Goal: Communication & Community: Answer question/provide support

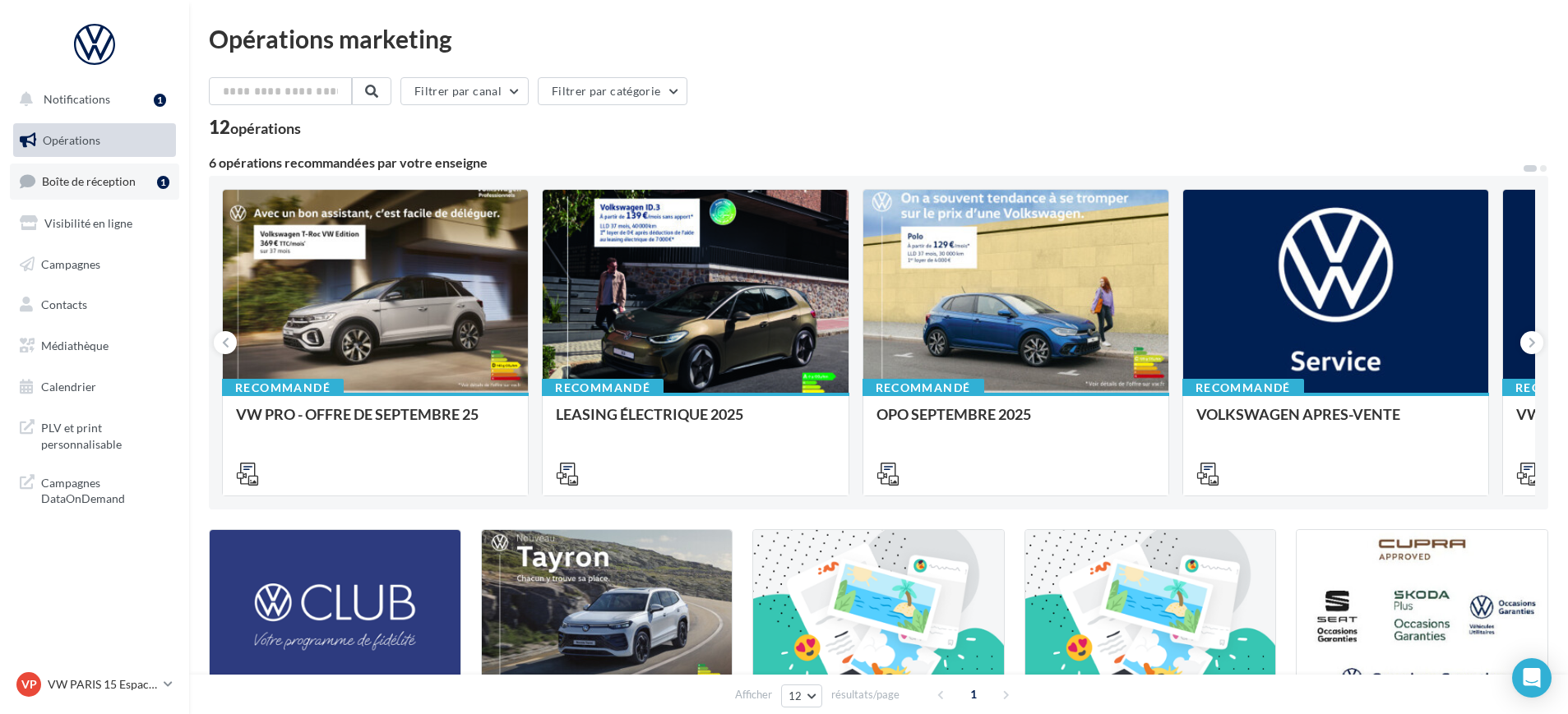
click at [81, 184] on span "Boîte de réception" at bounding box center [89, 181] width 94 height 14
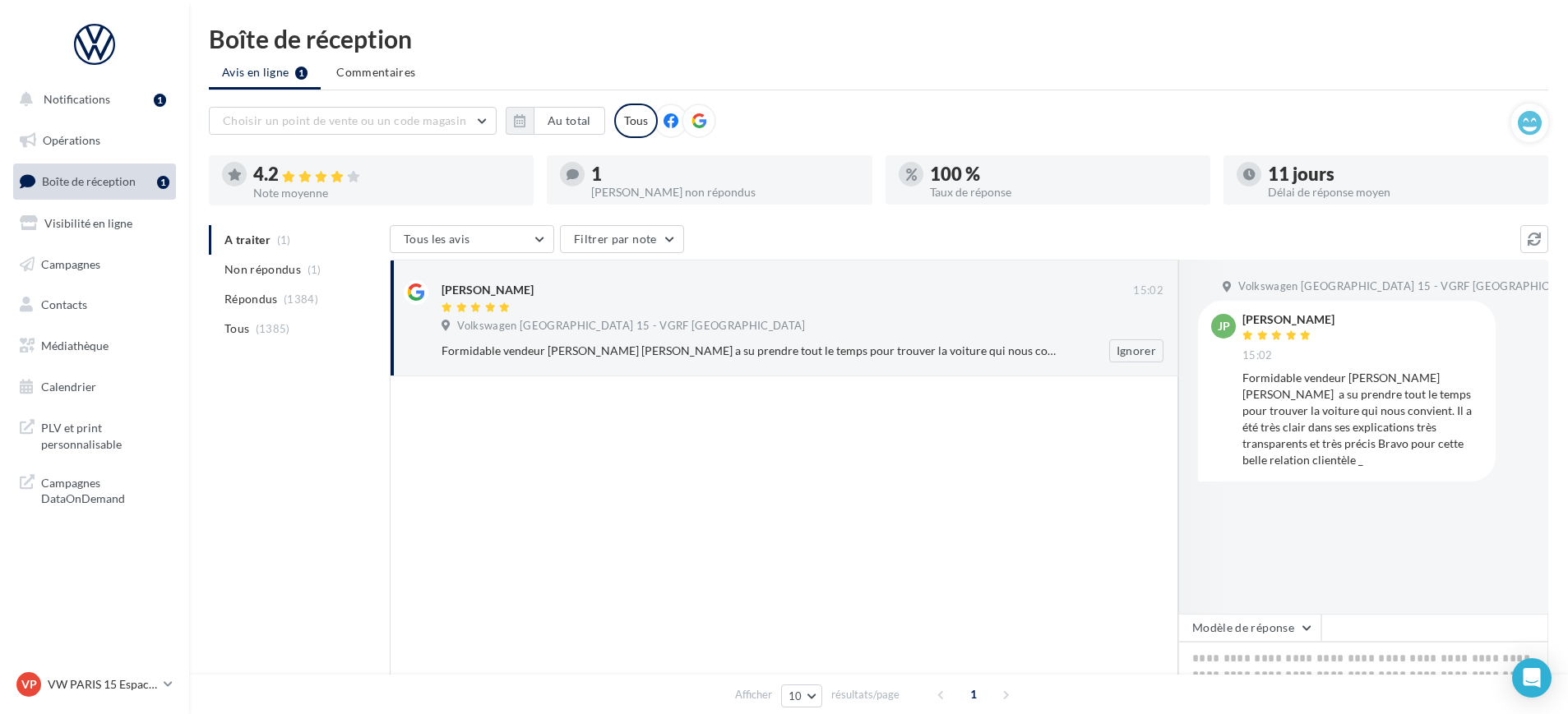
click at [748, 337] on div "[PERSON_NAME] 15:02 Volkswagen Paris 15 - VGRF Grand Paris Formidable vendeur M…" at bounding box center [803, 321] width 722 height 83
click at [1266, 629] on button "Modèle de réponse" at bounding box center [1249, 628] width 143 height 28
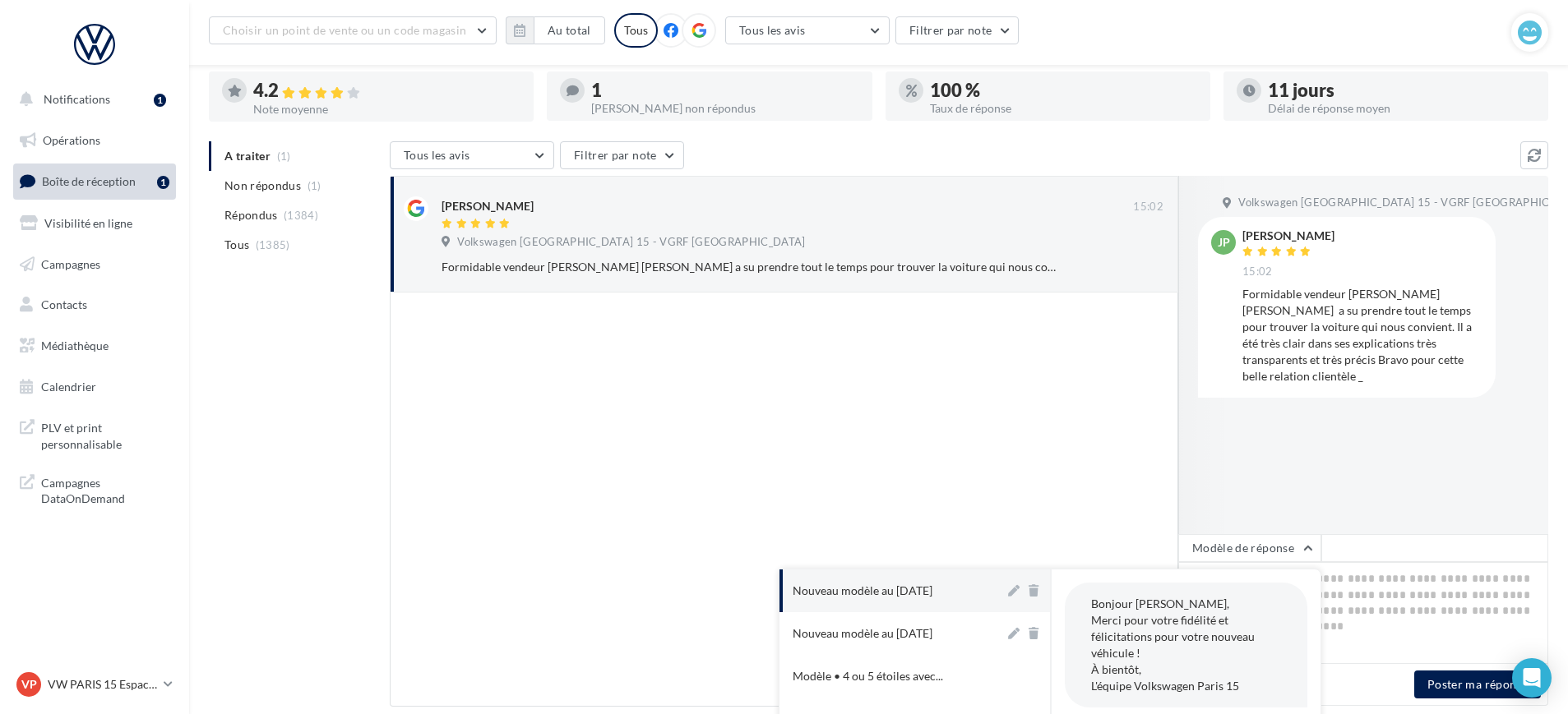
scroll to position [189, 0]
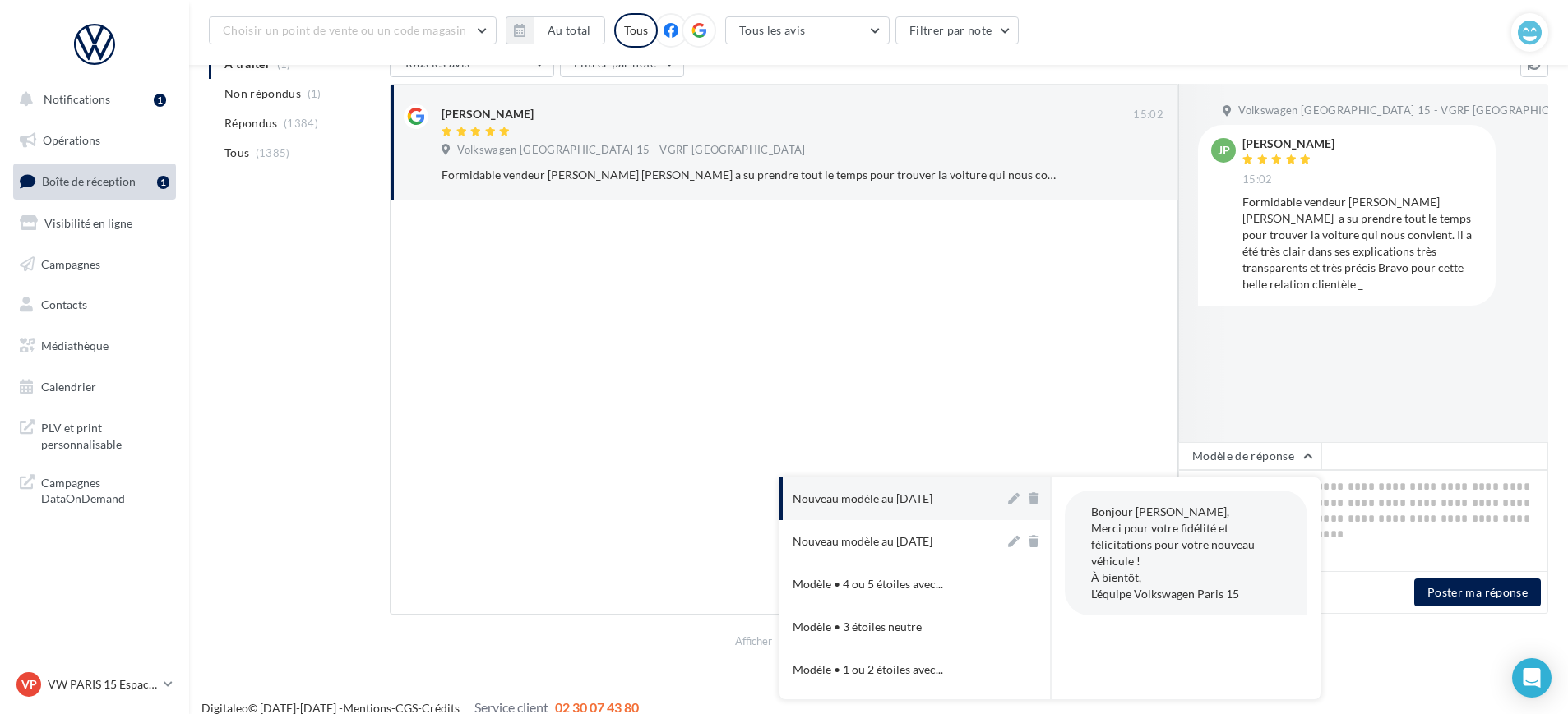
click at [1015, 464] on div at bounding box center [784, 407] width 788 height 415
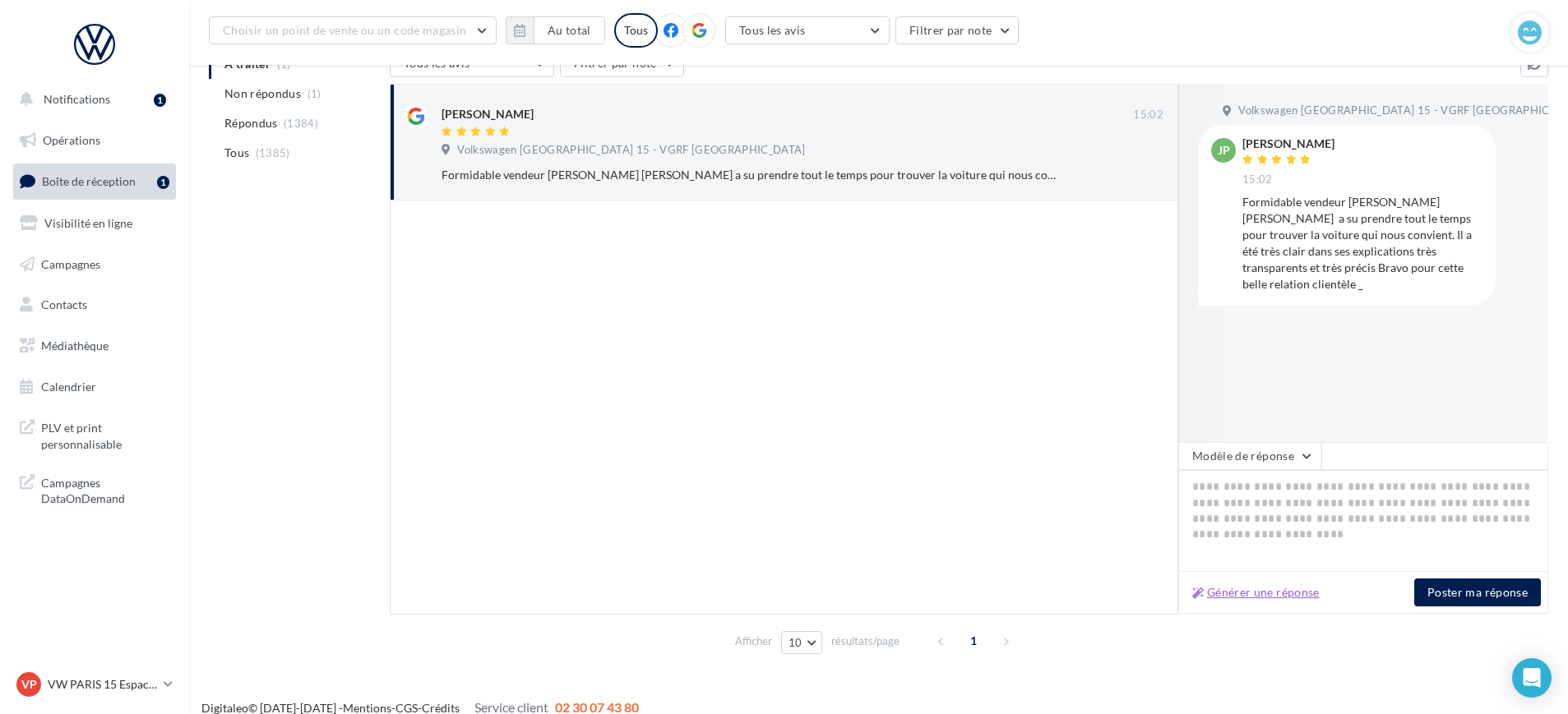
click at [1219, 595] on button "Générer une réponse" at bounding box center [1255, 592] width 141 height 19
type textarea "**********"
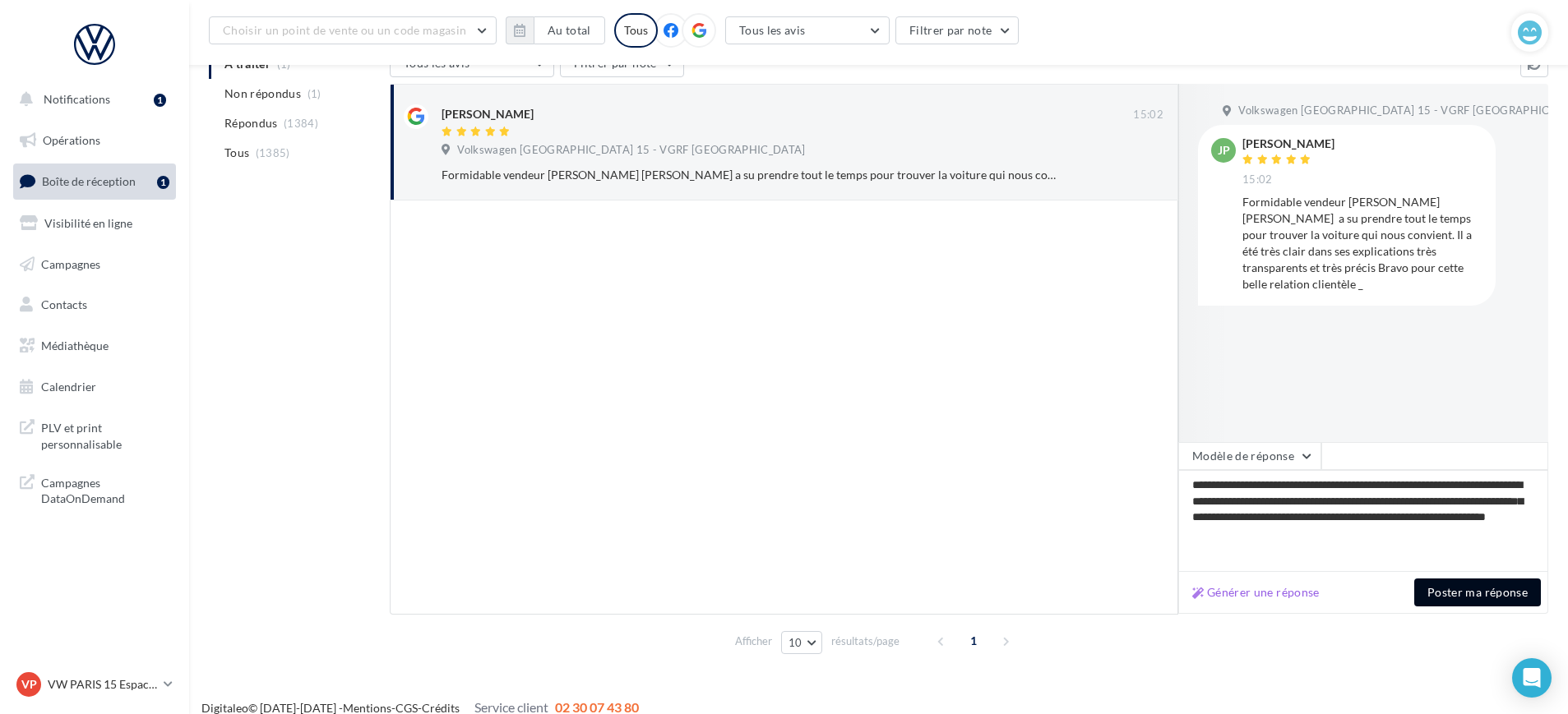
click at [1479, 594] on button "Poster ma réponse" at bounding box center [1478, 593] width 126 height 28
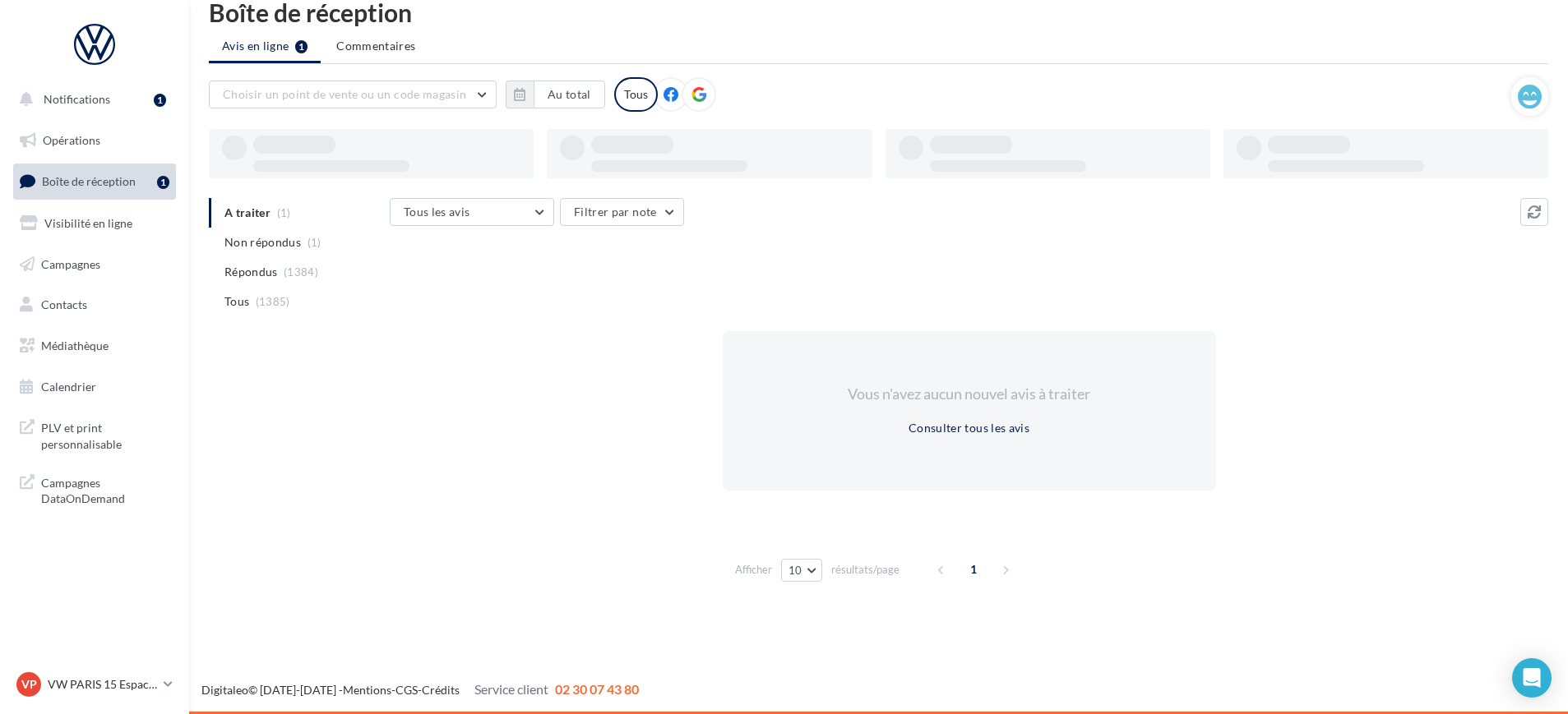
scroll to position [26, 0]
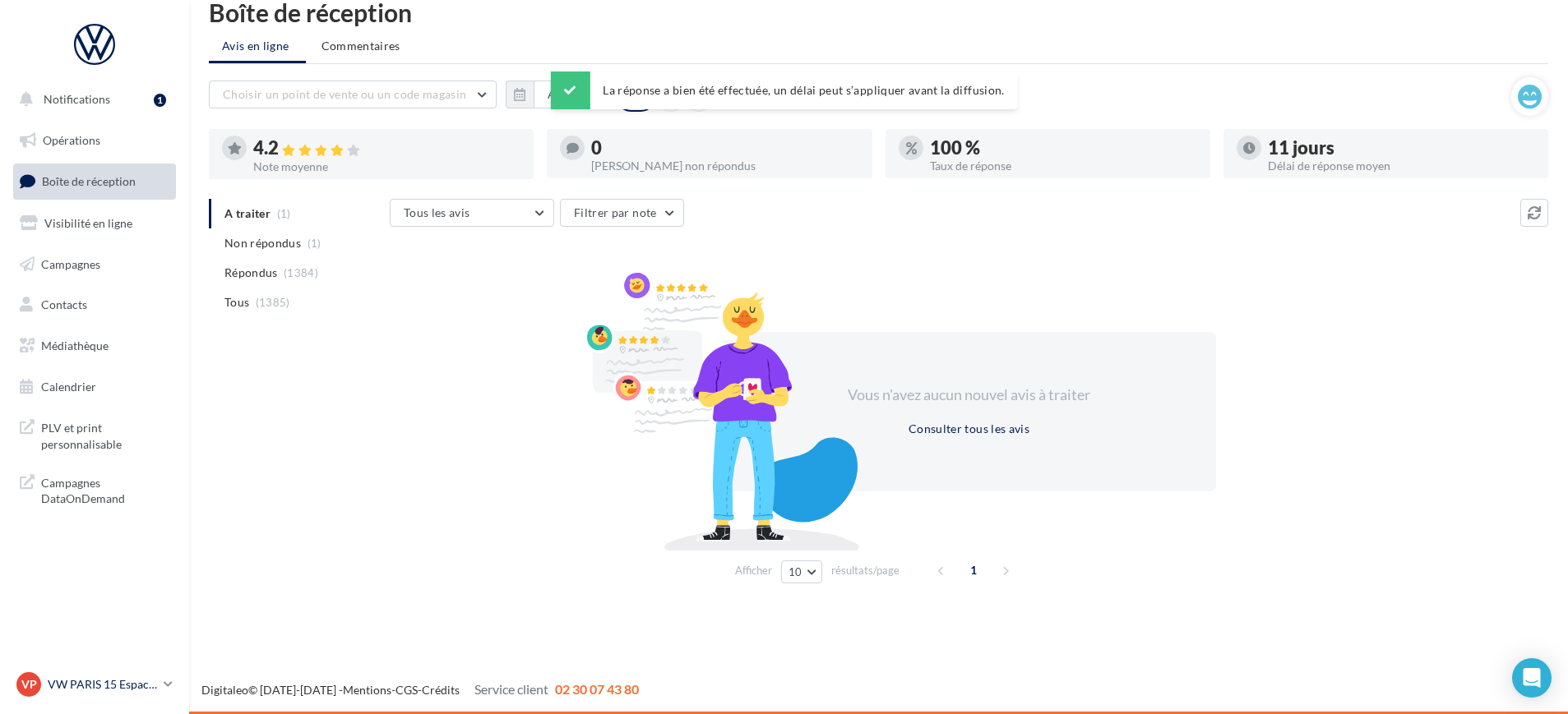
click at [124, 690] on p "VW PARIS 15 Espace Suffren" at bounding box center [102, 684] width 109 height 17
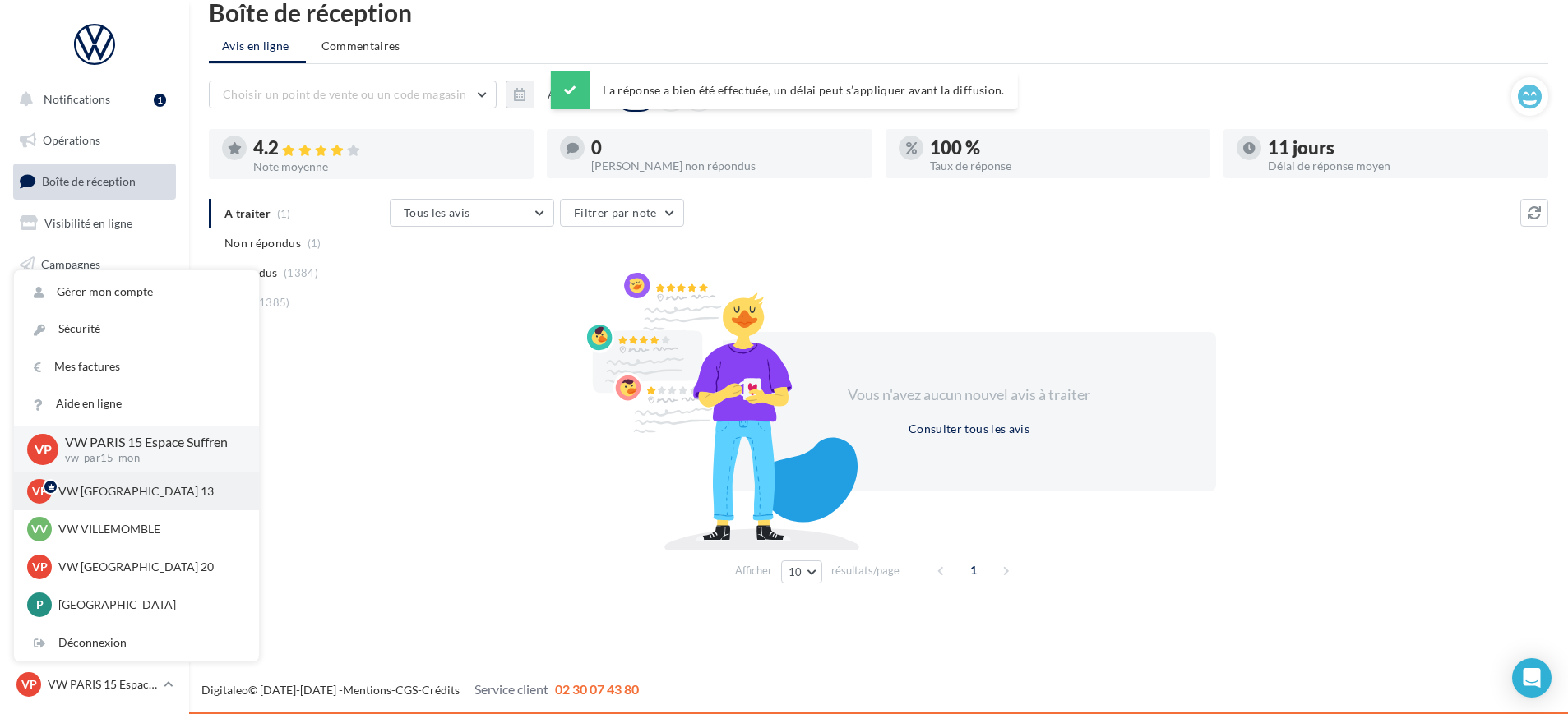
click at [148, 505] on div "VP VW PARIS 13 vw-par13-mon" at bounding box center [136, 491] width 245 height 38
click at [100, 499] on p "VW [GEOGRAPHIC_DATA] 13" at bounding box center [148, 491] width 181 height 17
